Goal: Task Accomplishment & Management: Use online tool/utility

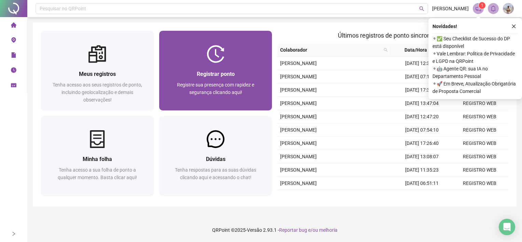
click at [222, 92] on span "Registre sua presença com rapidez e segurança clicando aqui!" at bounding box center [215, 88] width 77 height 13
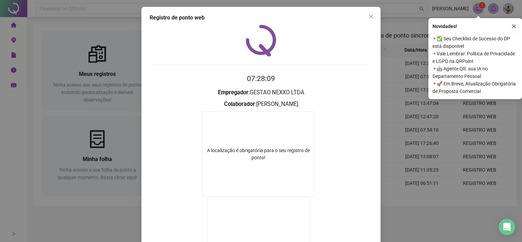
click at [393, 175] on div "Registro de ponto web 07:28:09 Empregador : GESTAO NEXXO LTDA Colaborador : SAM…" at bounding box center [261, 121] width 522 height 242
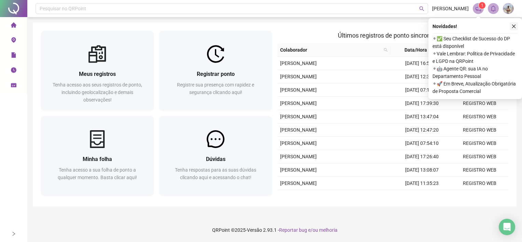
click at [517, 25] on button "button" at bounding box center [514, 26] width 8 height 8
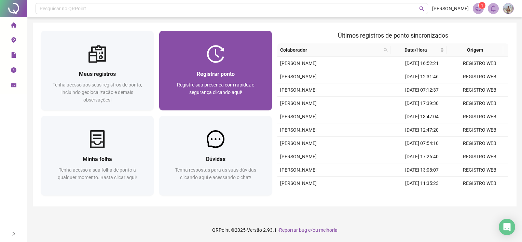
click at [248, 80] on div "Registrar ponto Registre sua presença com rapidez e segurança clicando aqui!" at bounding box center [215, 87] width 96 height 34
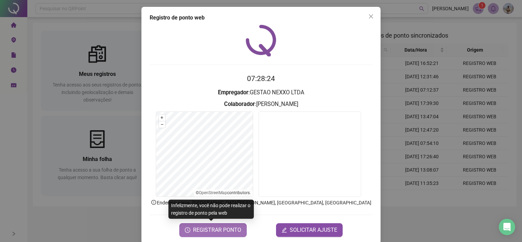
click at [222, 229] on span "REGISTRAR PONTO" at bounding box center [217, 230] width 48 height 8
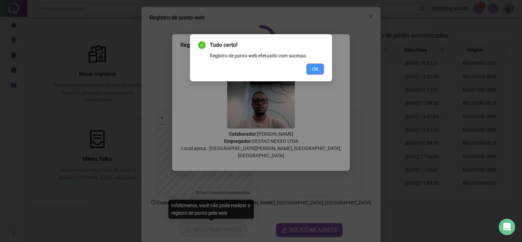
click at [317, 69] on span "OK" at bounding box center [315, 69] width 6 height 8
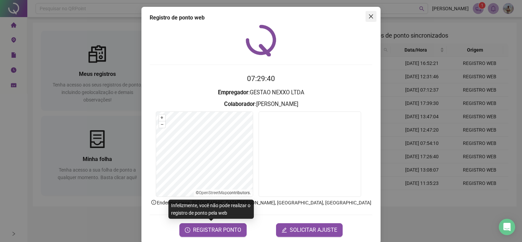
click at [369, 18] on icon "close" at bounding box center [371, 16] width 4 height 4
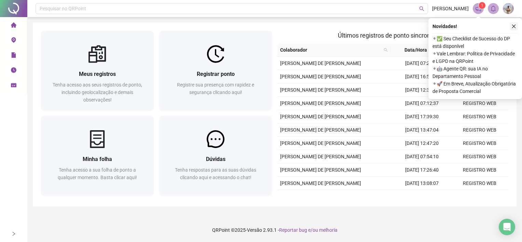
click at [514, 25] on icon "close" at bounding box center [513, 26] width 5 height 5
click at [513, 25] on icon "close" at bounding box center [513, 26] width 5 height 5
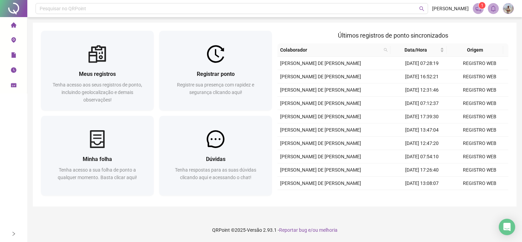
click at [14, 132] on div "Página inicial Registrar ponto Espelho de ponto Meus registros Minhas solicitaç…" at bounding box center [13, 112] width 27 height 225
